Goal: Check status: Check status

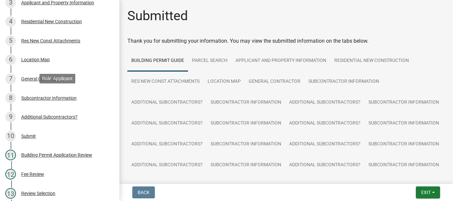
scroll to position [166, 0]
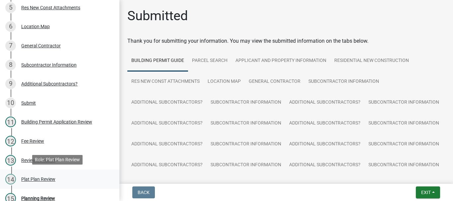
click at [38, 180] on div "Plat Plan Review" at bounding box center [38, 179] width 34 height 5
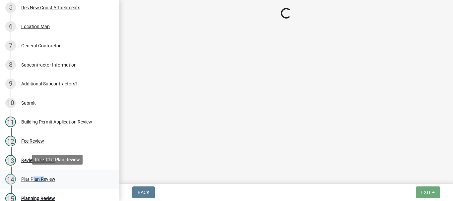
click at [38, 180] on div "Plat Plan Review" at bounding box center [38, 179] width 34 height 5
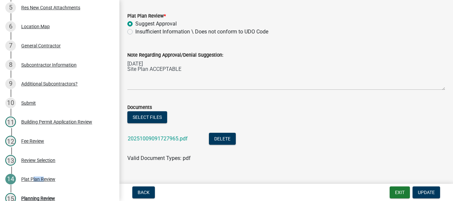
scroll to position [46, 0]
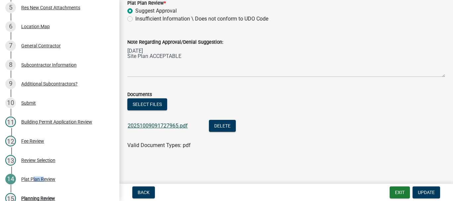
click at [151, 125] on link "20251009091727965.pdf" at bounding box center [158, 126] width 60 height 6
